Goal: Task Accomplishment & Management: Manage account settings

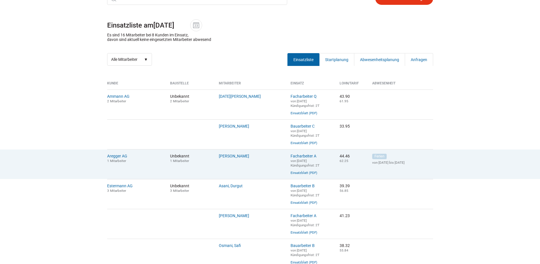
scroll to position [85, 0]
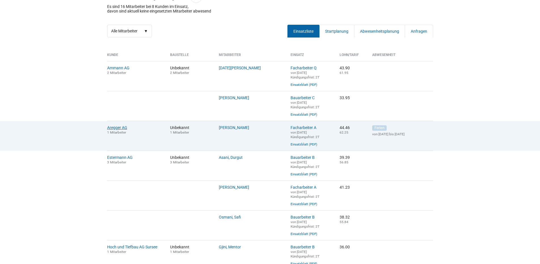
click at [118, 128] on link "Aregger AG" at bounding box center [117, 127] width 20 height 5
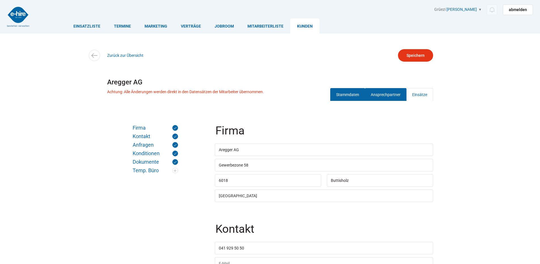
click at [384, 90] on link "Ansprechpartner" at bounding box center [386, 94] width 42 height 13
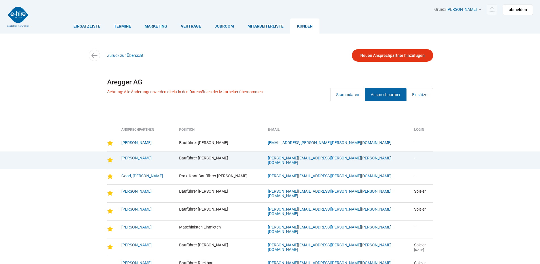
click at [134, 157] on link "Fischer, Michael" at bounding box center [136, 157] width 30 height 5
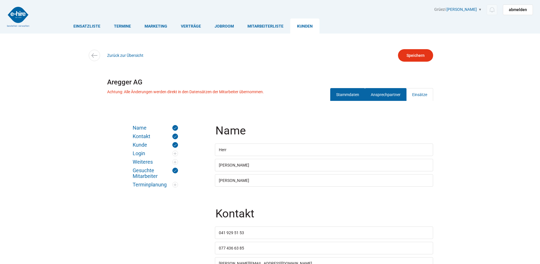
click at [355, 93] on link "Stammdaten" at bounding box center [347, 94] width 35 height 13
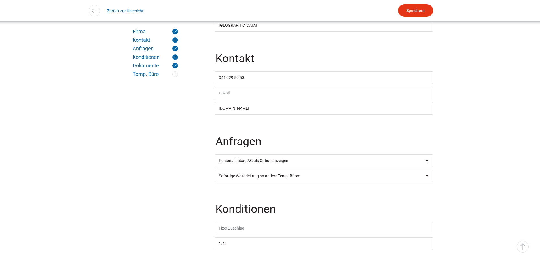
scroll to position [57, 0]
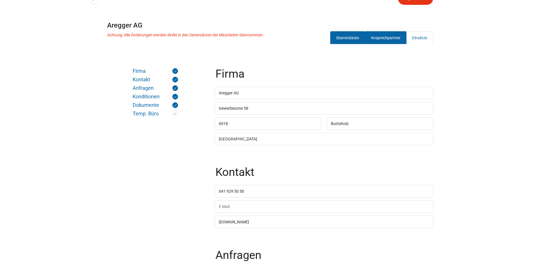
click at [380, 39] on link "Ansprechpartner" at bounding box center [386, 37] width 42 height 13
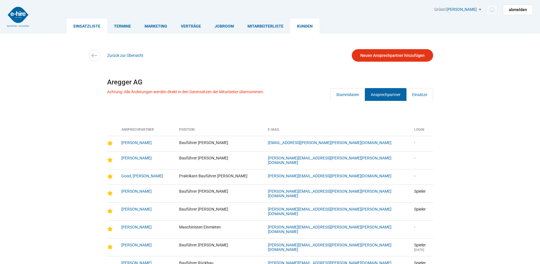
click at [92, 26] on link "Einsatzliste" at bounding box center [87, 25] width 41 height 15
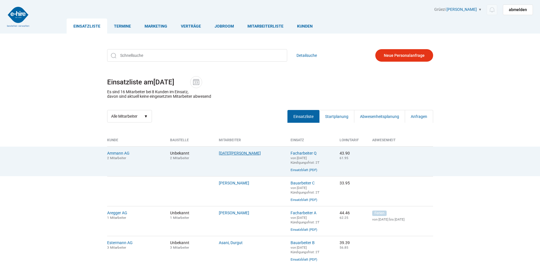
click at [228, 154] on link "Lohri, Stefan" at bounding box center [240, 153] width 42 height 5
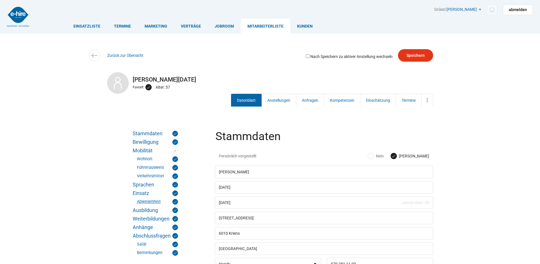
click at [145, 201] on link "Abwesenheit" at bounding box center [157, 202] width 41 height 6
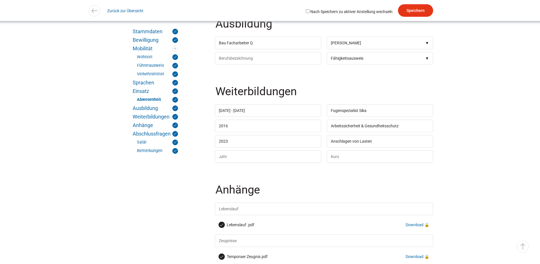
scroll to position [1530, 0]
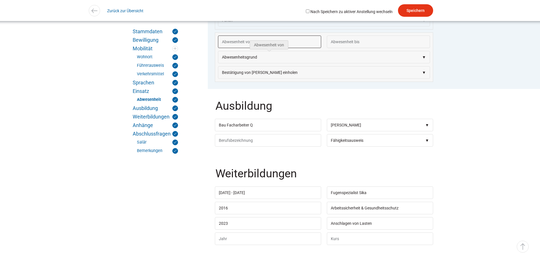
click at [245, 48] on input "text" at bounding box center [269, 41] width 103 height 12
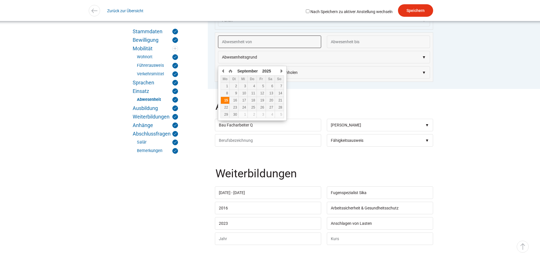
click at [223, 99] on div "15" at bounding box center [225, 100] width 9 height 4
type input "[DATE]"
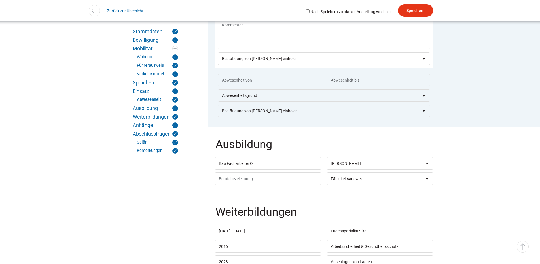
scroll to position [1521, 0]
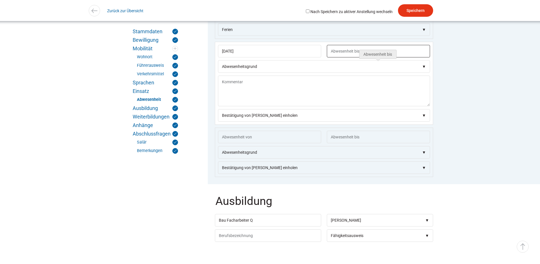
click at [344, 57] on input "text" at bounding box center [378, 51] width 103 height 12
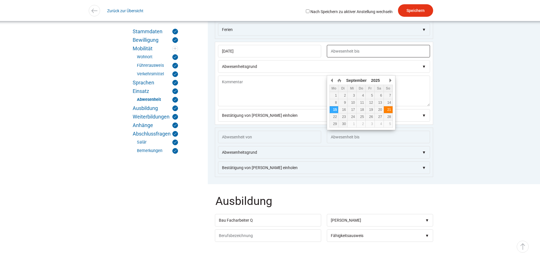
click at [387, 109] on div "21" at bounding box center [388, 110] width 9 height 4
type input "21.09.2025"
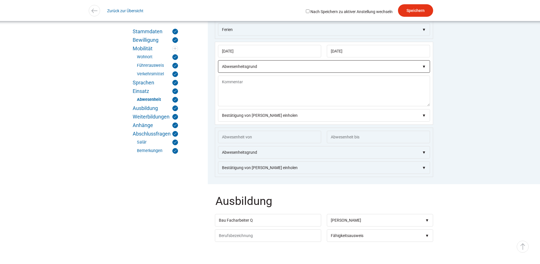
click at [260, 73] on select"] "Abwesenheitsgrund Krank Unfall Blautage Schlechtwetter Baustelle geschlossen Ar…" at bounding box center [324, 66] width 212 height 12
select select"] "Krank"
click at [218, 73] on select"] "Abwesenheitsgrund Krank Unfall Blautage Schlechtwetter Baustelle geschlossen Ar…" at bounding box center [324, 66] width 212 height 12
click at [227, 102] on textarea at bounding box center [324, 90] width 212 height 31
click at [223, 101] on textarea "leistenprobleme" at bounding box center [324, 90] width 212 height 31
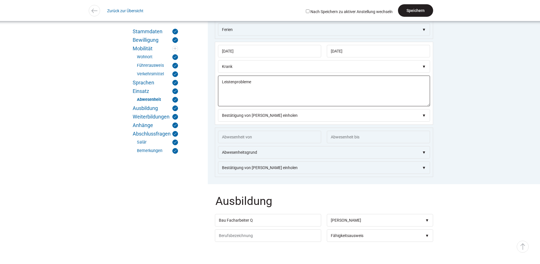
type textarea "Leistenprobleme"
click at [412, 10] on input "Speichern" at bounding box center [415, 10] width 35 height 12
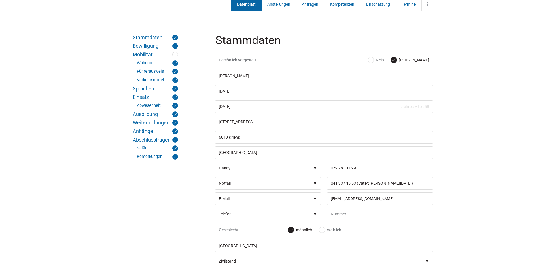
scroll to position [46, 0]
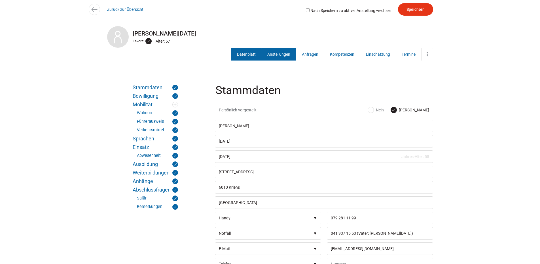
click at [293, 56] on link "Anstellungen" at bounding box center [279, 54] width 35 height 13
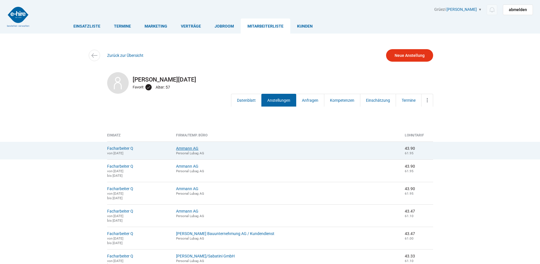
click at [191, 149] on link "Ammann AG" at bounding box center [187, 148] width 22 height 5
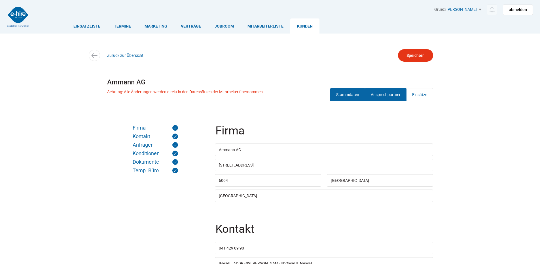
click at [380, 95] on link "Ansprechpartner" at bounding box center [386, 94] width 42 height 13
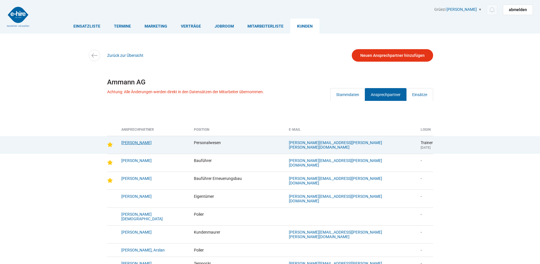
click at [131, 144] on link "[PERSON_NAME]" at bounding box center [136, 142] width 30 height 5
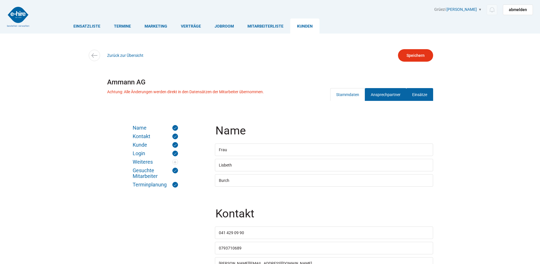
click at [424, 96] on link "Einsätze" at bounding box center [420, 94] width 27 height 13
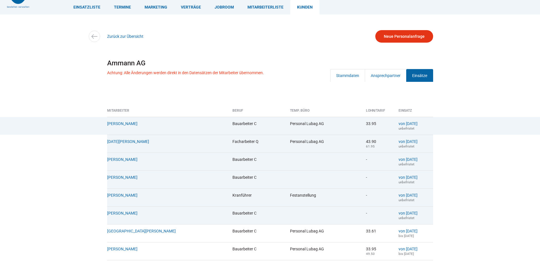
scroll to position [28, 0]
